Goal: Task Accomplishment & Management: Use online tool/utility

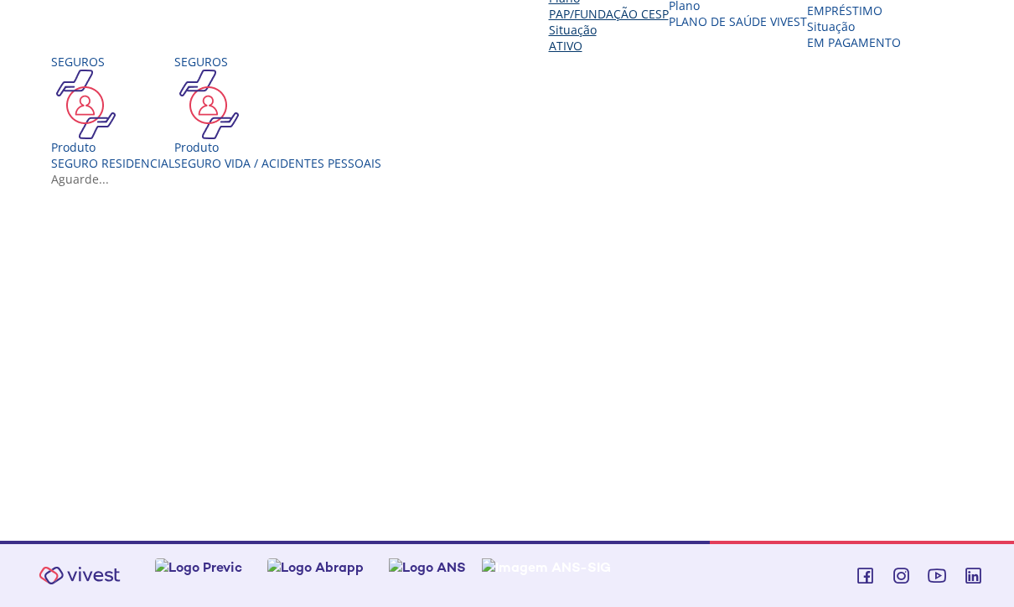
scroll to position [414, 0]
click at [807, 34] on div "Situação" at bounding box center [854, 26] width 94 height 16
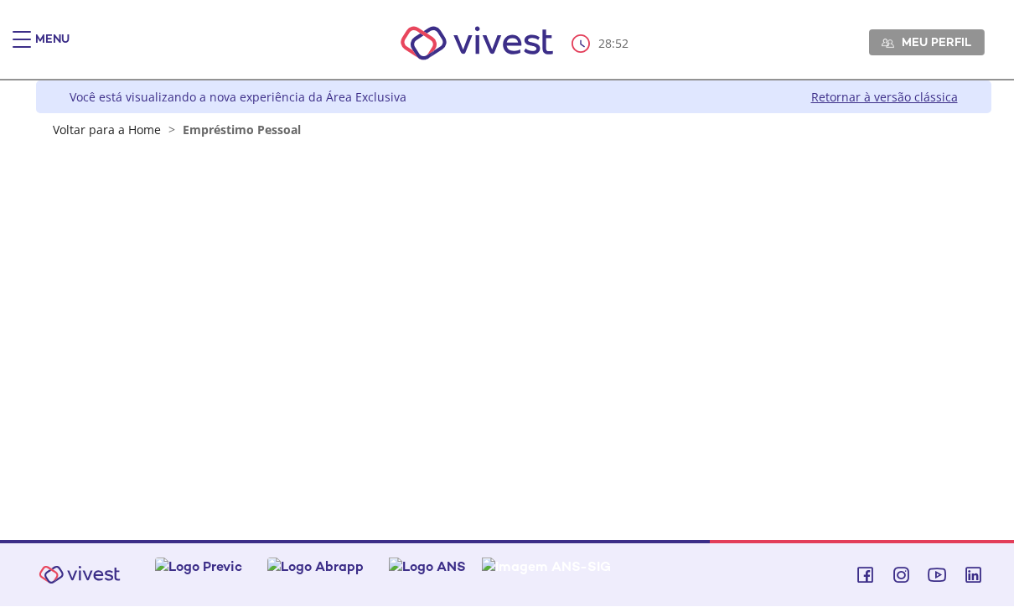
scroll to position [1, 0]
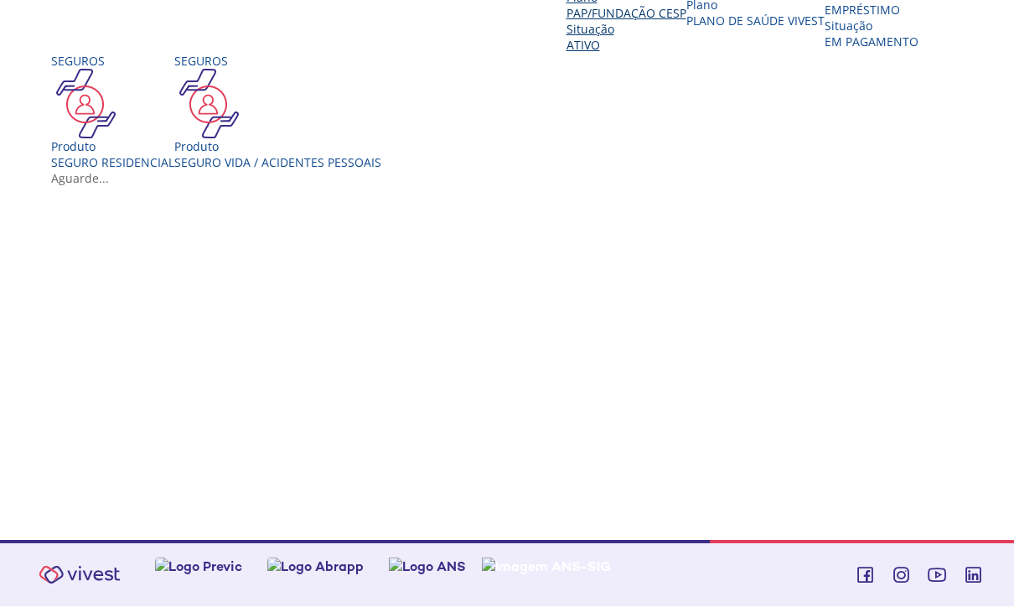
scroll to position [389, 0]
click at [825, 50] on div "Empréstimo Produto EMPRÉSTIMO Situação EM PAGAMENTO" at bounding box center [872, 3] width 94 height 96
click at [160, 171] on div "Vivest" at bounding box center [513, 171] width 925 height 0
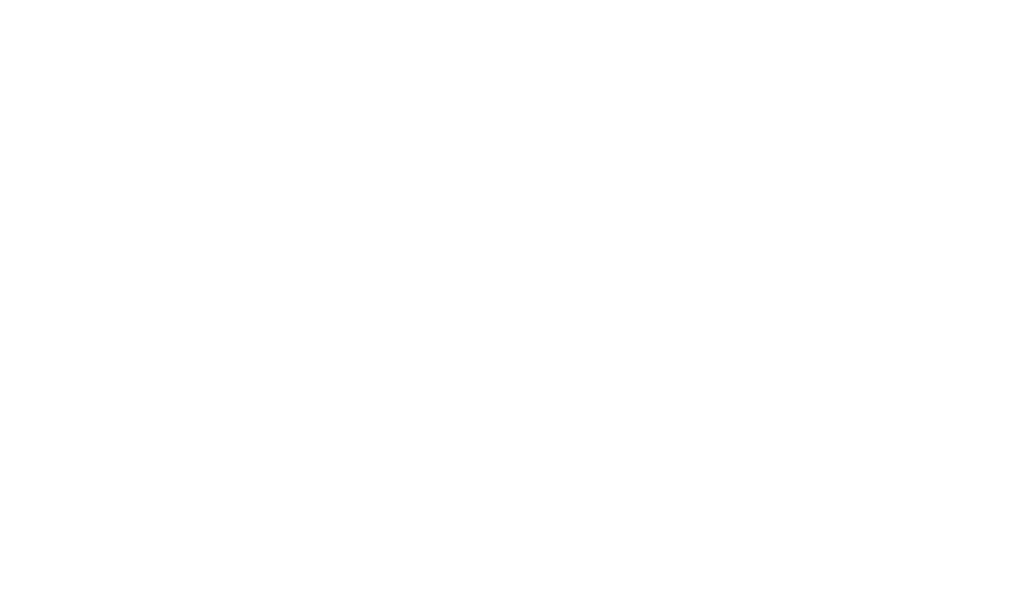
scroll to position [100, 0]
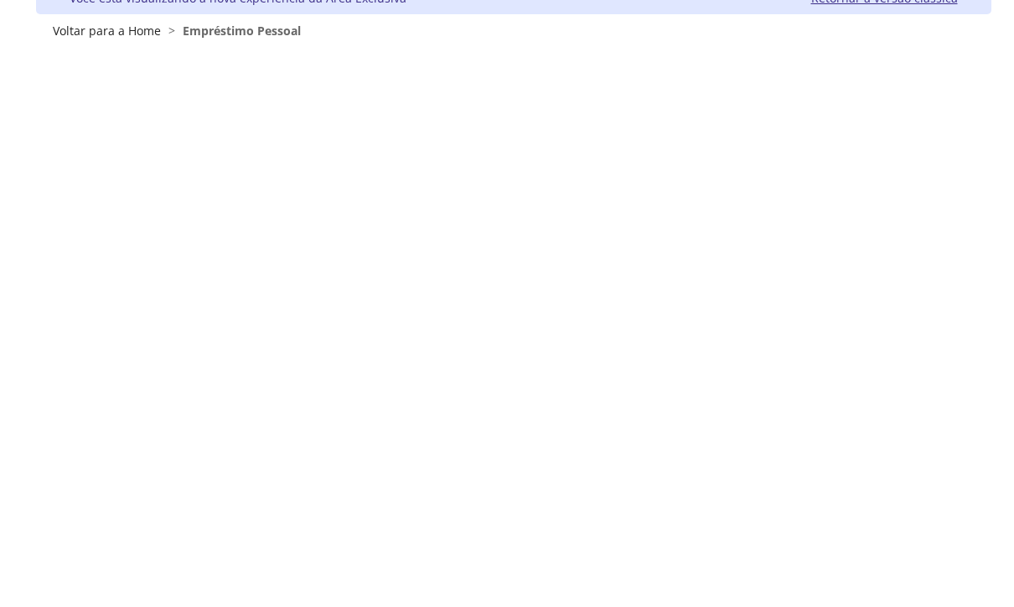
click at [2, 130] on div "Menu 7 : 31 Meu perfil Alterar Senha Sair Expiração de Sessão Sua sessão online…" at bounding box center [507, 203] width 1014 height 607
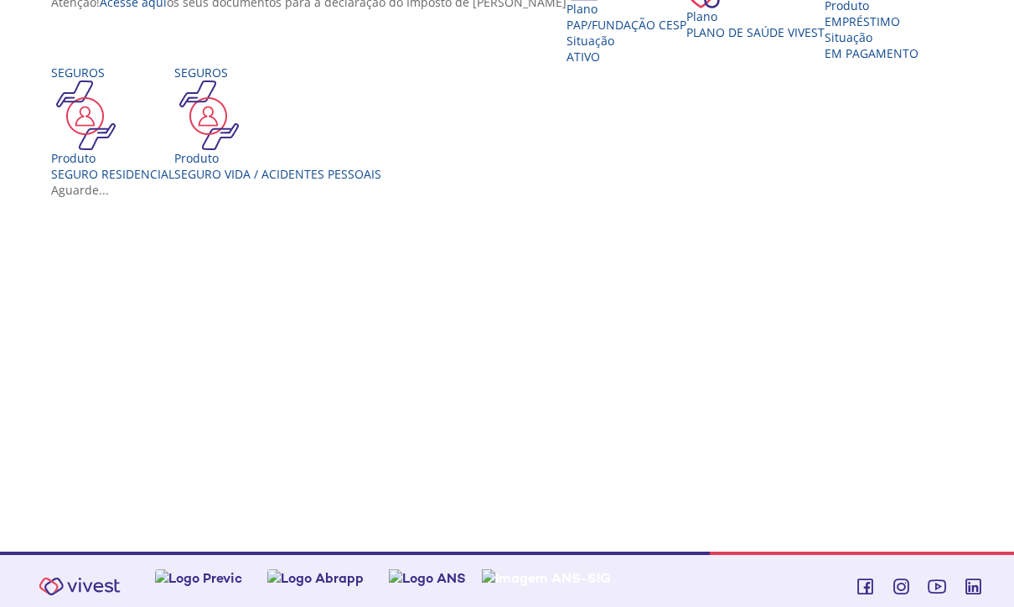
scroll to position [360, 0]
click at [825, 61] on div "Produto EMPRÉSTIMO Situação EM PAGAMENTO" at bounding box center [872, 29] width 94 height 64
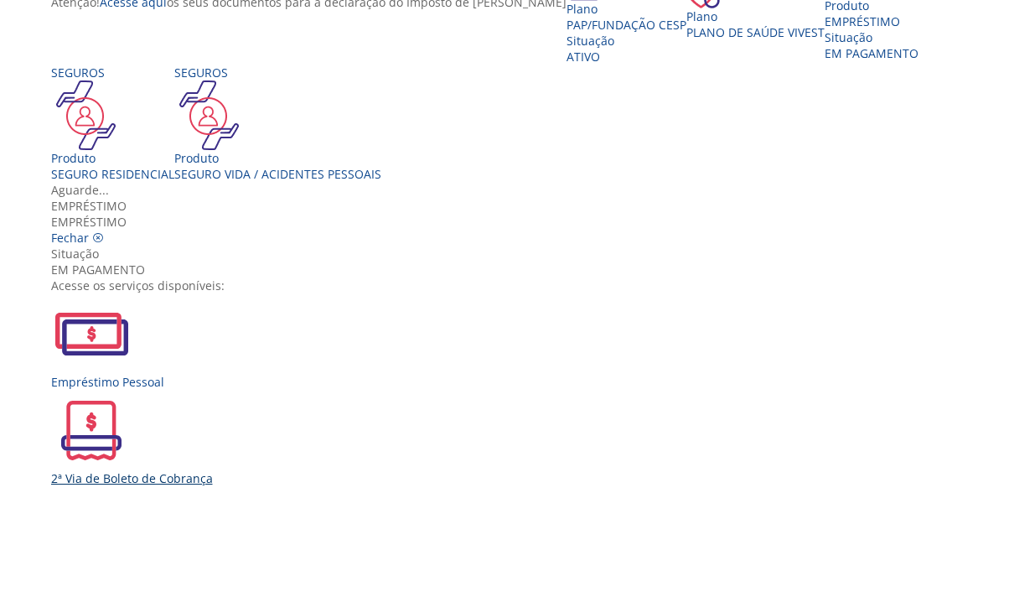
click at [422, 470] on div "2ª Via de Boleto de Cobrança" at bounding box center [513, 478] width 925 height 16
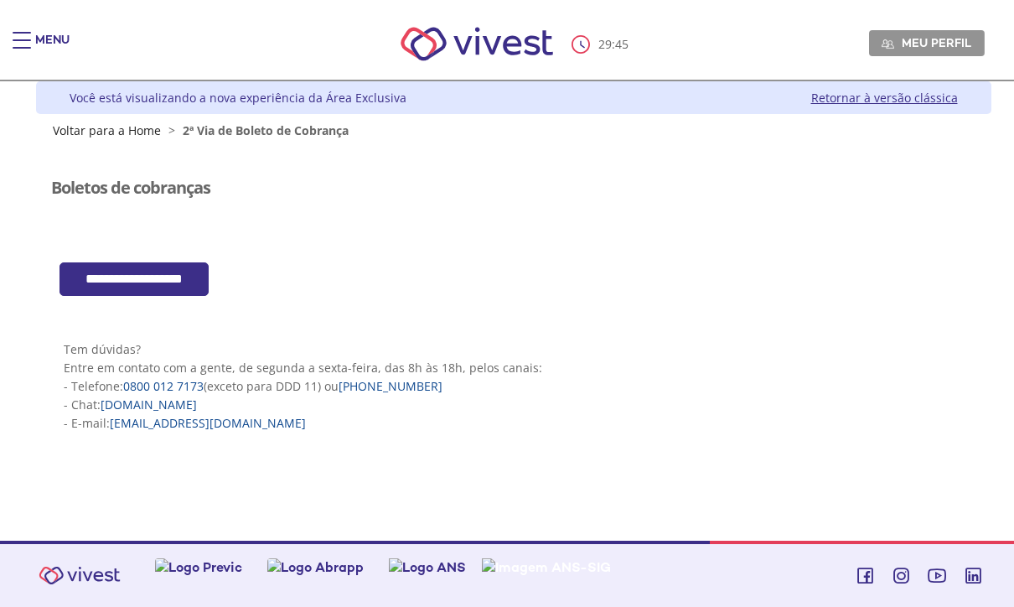
click at [141, 272] on input "**********" at bounding box center [134, 279] width 149 height 34
click at [15, 39] on span "Main header" at bounding box center [22, 40] width 18 height 2
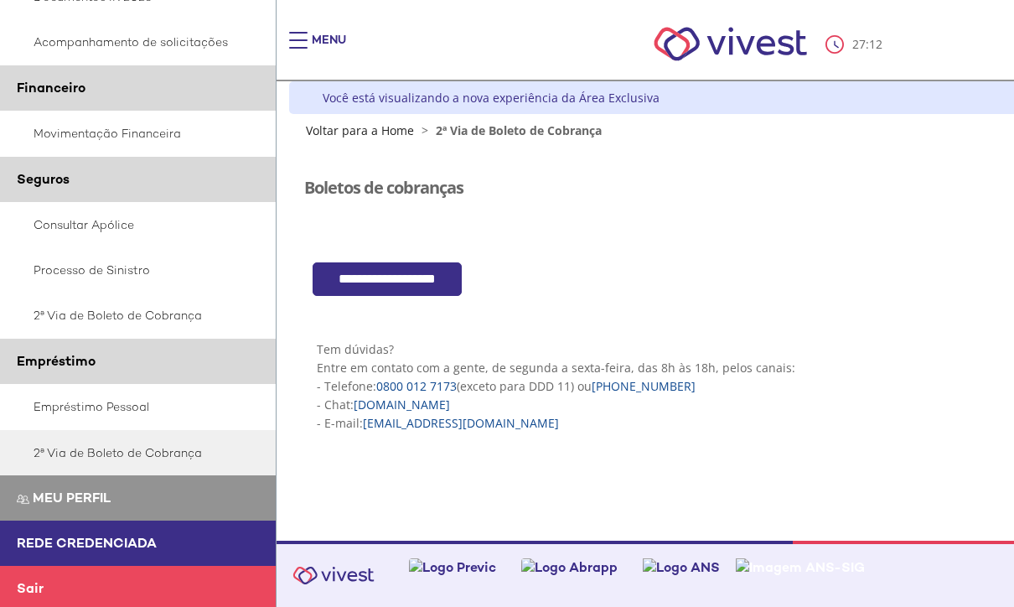
scroll to position [336, 0]
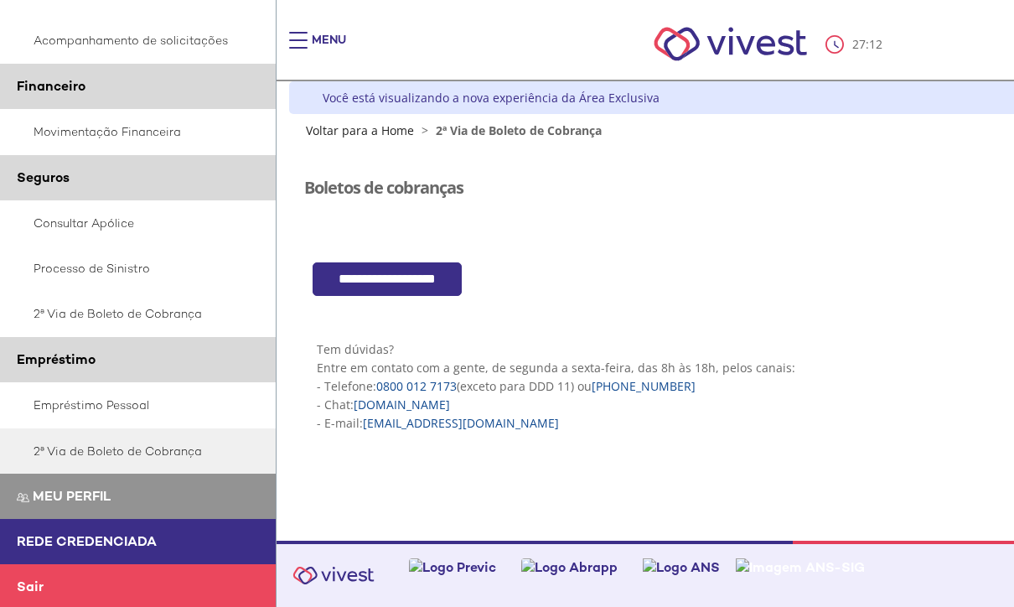
click at [94, 405] on link "Empréstimo Pessoal" at bounding box center [138, 404] width 277 height 45
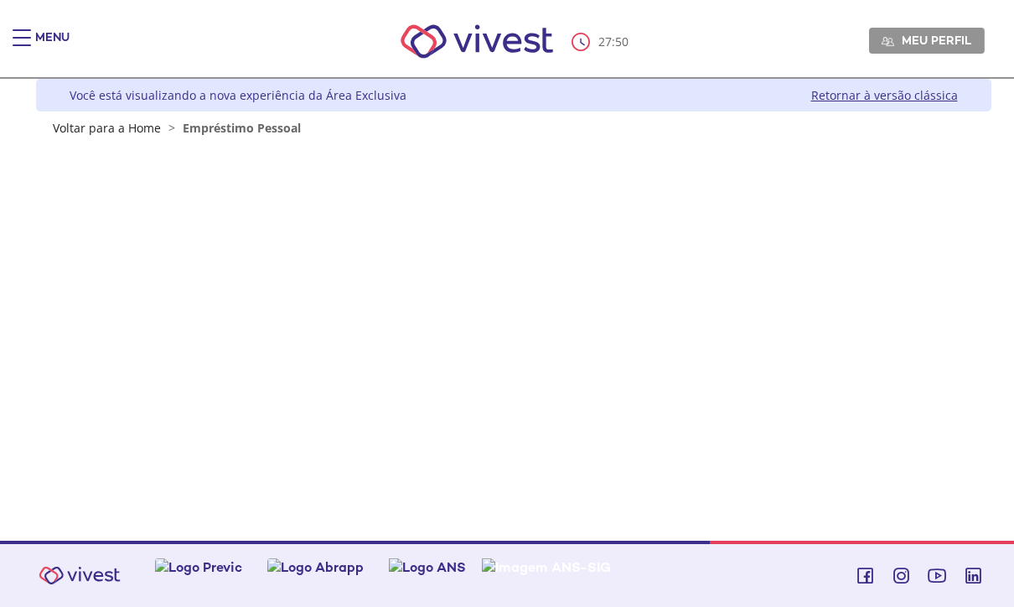
scroll to position [4, 0]
click at [15, 44] on span "Main header" at bounding box center [22, 45] width 18 height 2
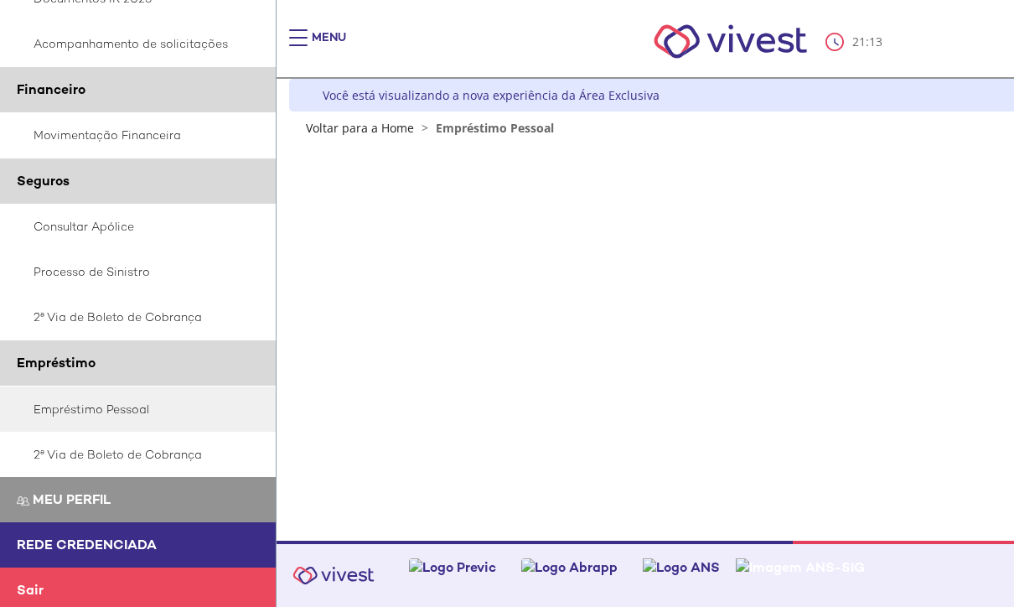
scroll to position [339, 0]
click at [65, 592] on link "Sair" at bounding box center [138, 590] width 276 height 45
